Goal: Task Accomplishment & Management: Use online tool/utility

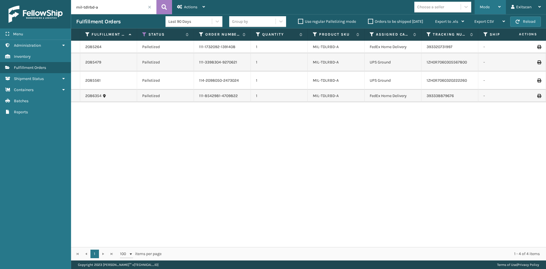
click at [495, 7] on div "Mode" at bounding box center [489, 7] width 21 height 14
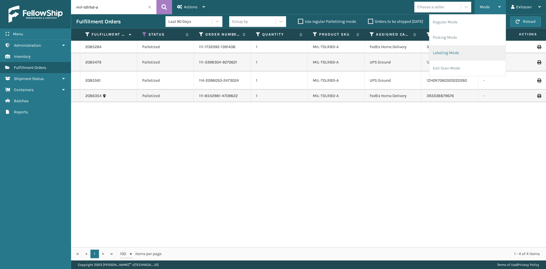
click at [463, 54] on li "Labeling Mode" at bounding box center [467, 52] width 76 height 15
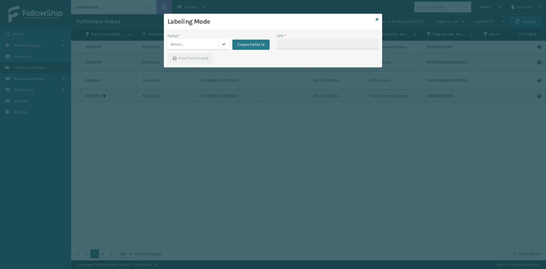
click at [190, 45] on div "Select..." at bounding box center [192, 44] width 51 height 9
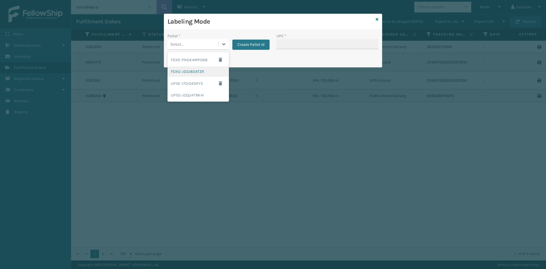
click at [195, 71] on div "FDXG-JD3J8DATZR" at bounding box center [197, 71] width 61 height 11
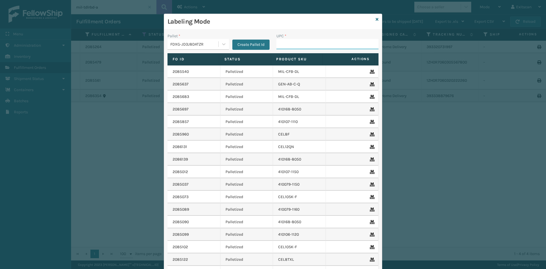
click at [288, 44] on input "UPC *" at bounding box center [327, 44] width 102 height 10
type input "NEFHBBRKT"
